Goal: Task Accomplishment & Management: Complete application form

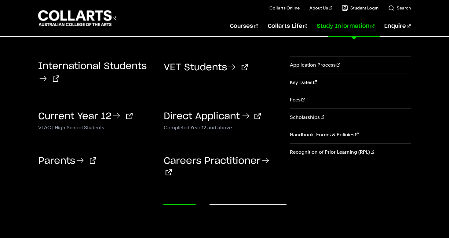
click at [197, 122] on h3 "Direct Applicant" at bounding box center [222, 115] width 116 height 13
click at [191, 119] on link "Direct Applicant" at bounding box center [212, 116] width 97 height 9
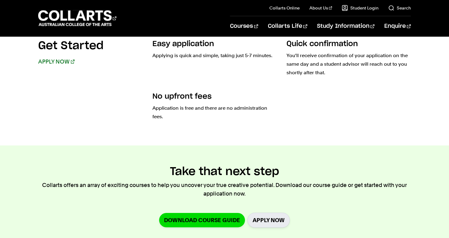
scroll to position [571, 0]
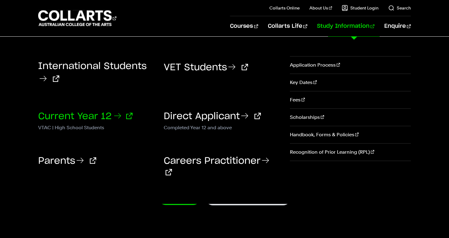
click at [82, 115] on link "Current Year 12" at bounding box center [85, 116] width 94 height 9
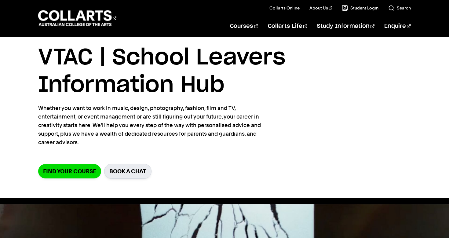
scroll to position [88, 0]
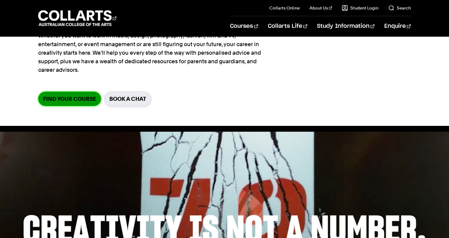
click at [94, 105] on link "Find your course" at bounding box center [69, 99] width 63 height 14
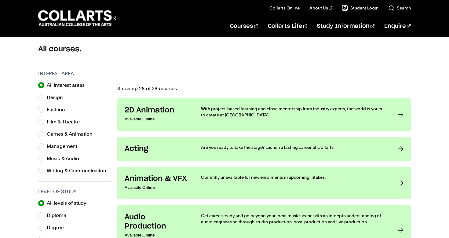
scroll to position [167, 0]
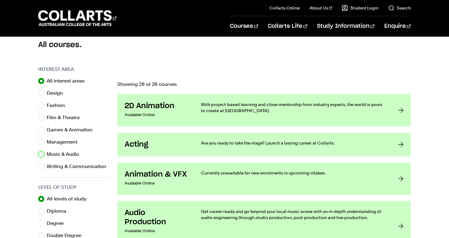
click at [40, 155] on input "Music & Audio" at bounding box center [41, 154] width 6 height 6
radio input "true"
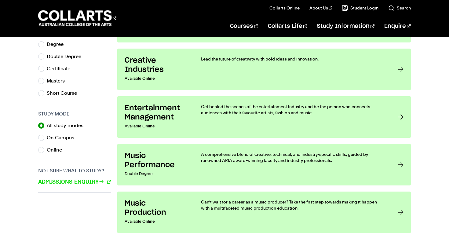
scroll to position [346, 0]
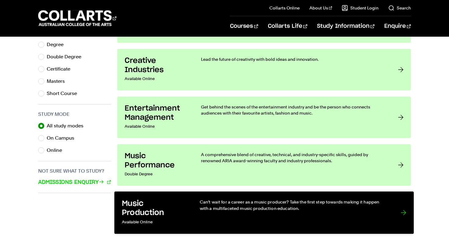
click at [169, 193] on link "Music Production Available Online Can’t wait for a career as a music producer? …" at bounding box center [263, 212] width 299 height 42
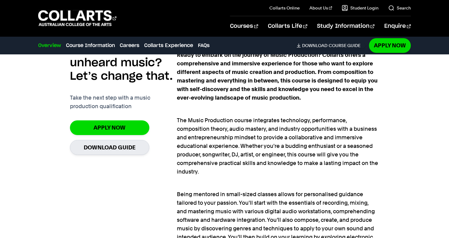
scroll to position [412, 0]
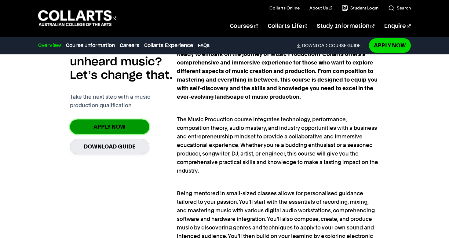
click at [140, 131] on link "Apply Now" at bounding box center [109, 126] width 79 height 14
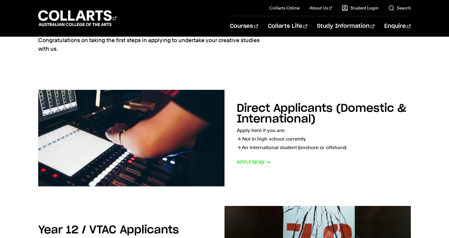
scroll to position [66, 0]
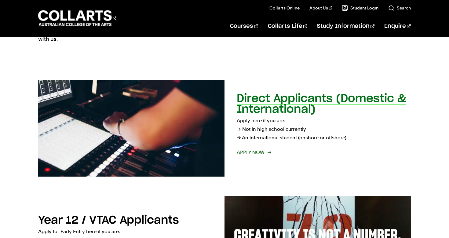
click at [261, 154] on span "Apply now" at bounding box center [254, 152] width 34 height 9
